Goal: Information Seeking & Learning: Check status

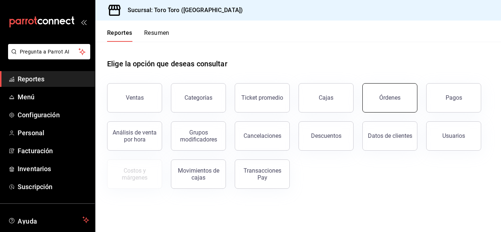
click at [398, 110] on button "Órdenes" at bounding box center [389, 97] width 55 height 29
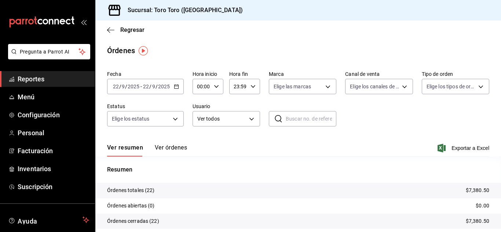
scroll to position [56, 0]
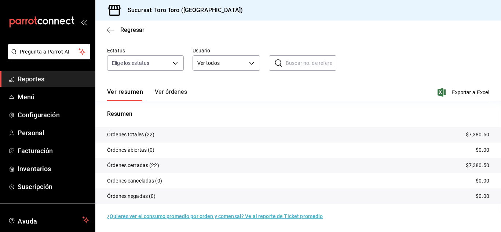
click at [32, 80] on span "Reportes" at bounding box center [54, 79] width 72 height 10
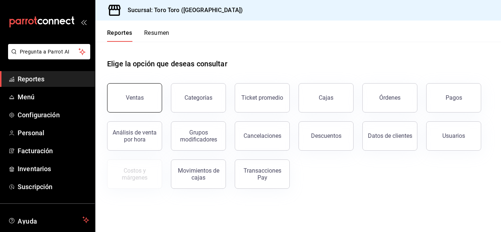
click at [124, 90] on button "Ventas" at bounding box center [134, 97] width 55 height 29
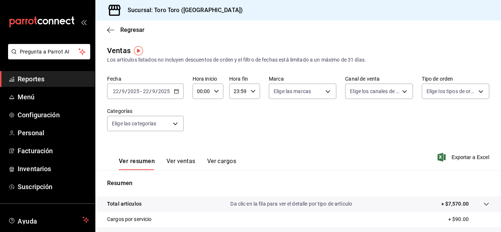
click at [215, 162] on button "Ver cargos" at bounding box center [221, 164] width 29 height 12
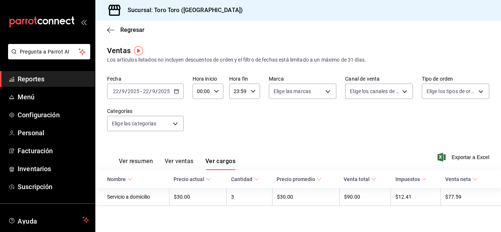
drag, startPoint x: 60, startPoint y: 79, endPoint x: 80, endPoint y: 86, distance: 21.0
click at [60, 79] on span "Reportes" at bounding box center [54, 79] width 72 height 10
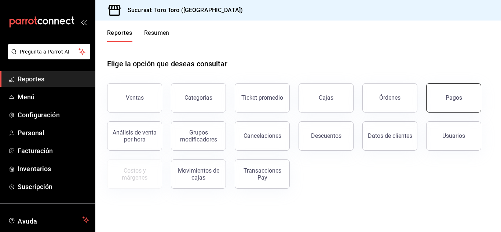
click at [456, 89] on button "Pagos" at bounding box center [453, 97] width 55 height 29
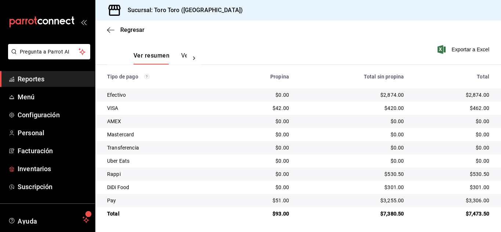
scroll to position [45, 0]
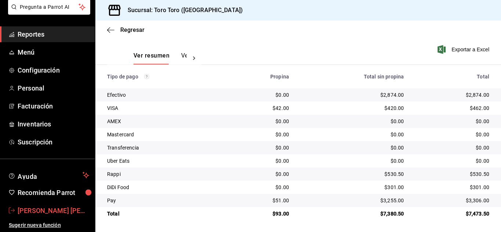
click at [63, 211] on span "[PERSON_NAME] [PERSON_NAME] [PERSON_NAME]" at bounding box center [54, 211] width 72 height 10
